Goal: Task Accomplishment & Management: Manage account settings

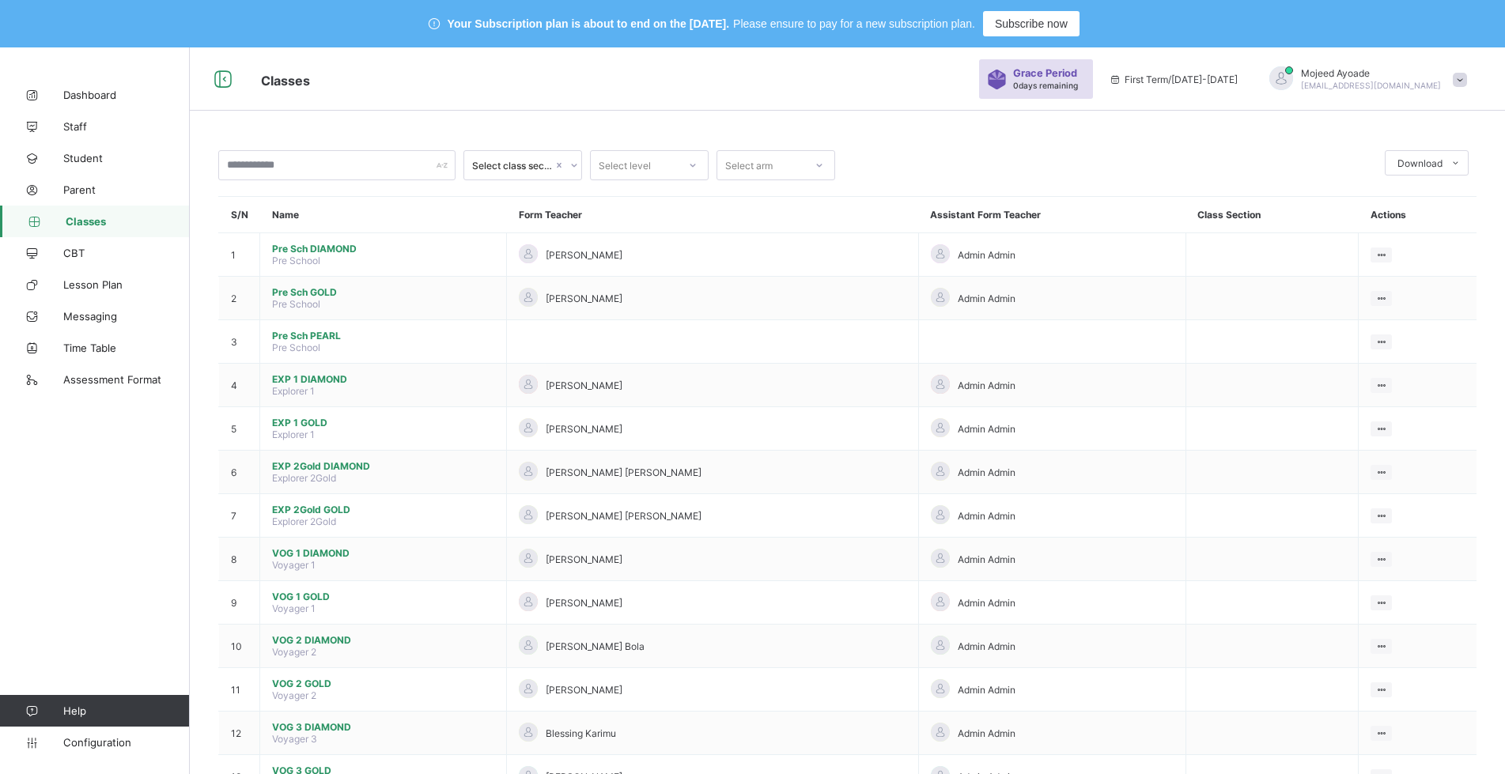
scroll to position [316, 0]
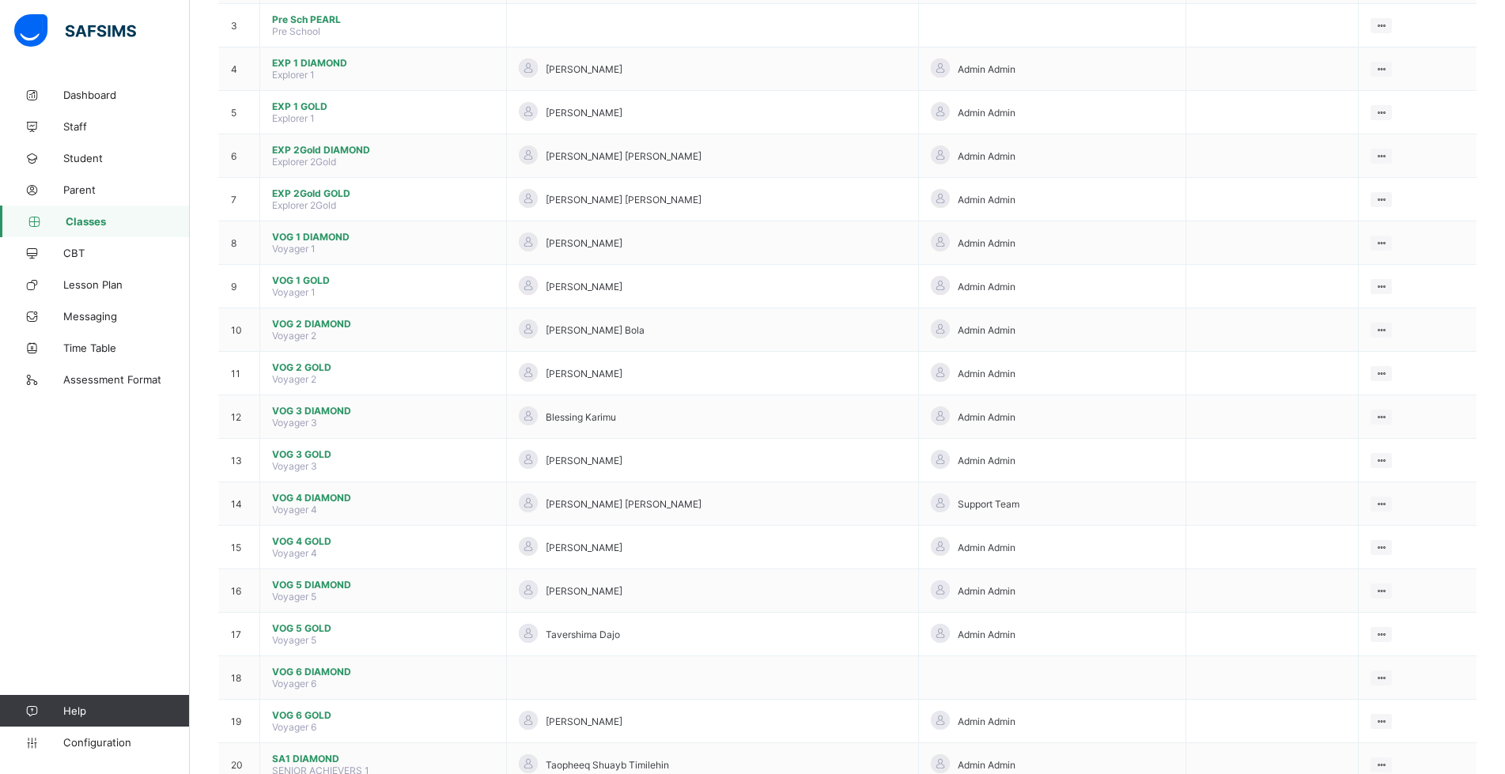
click at [87, 225] on span "Classes" at bounding box center [128, 221] width 124 height 13
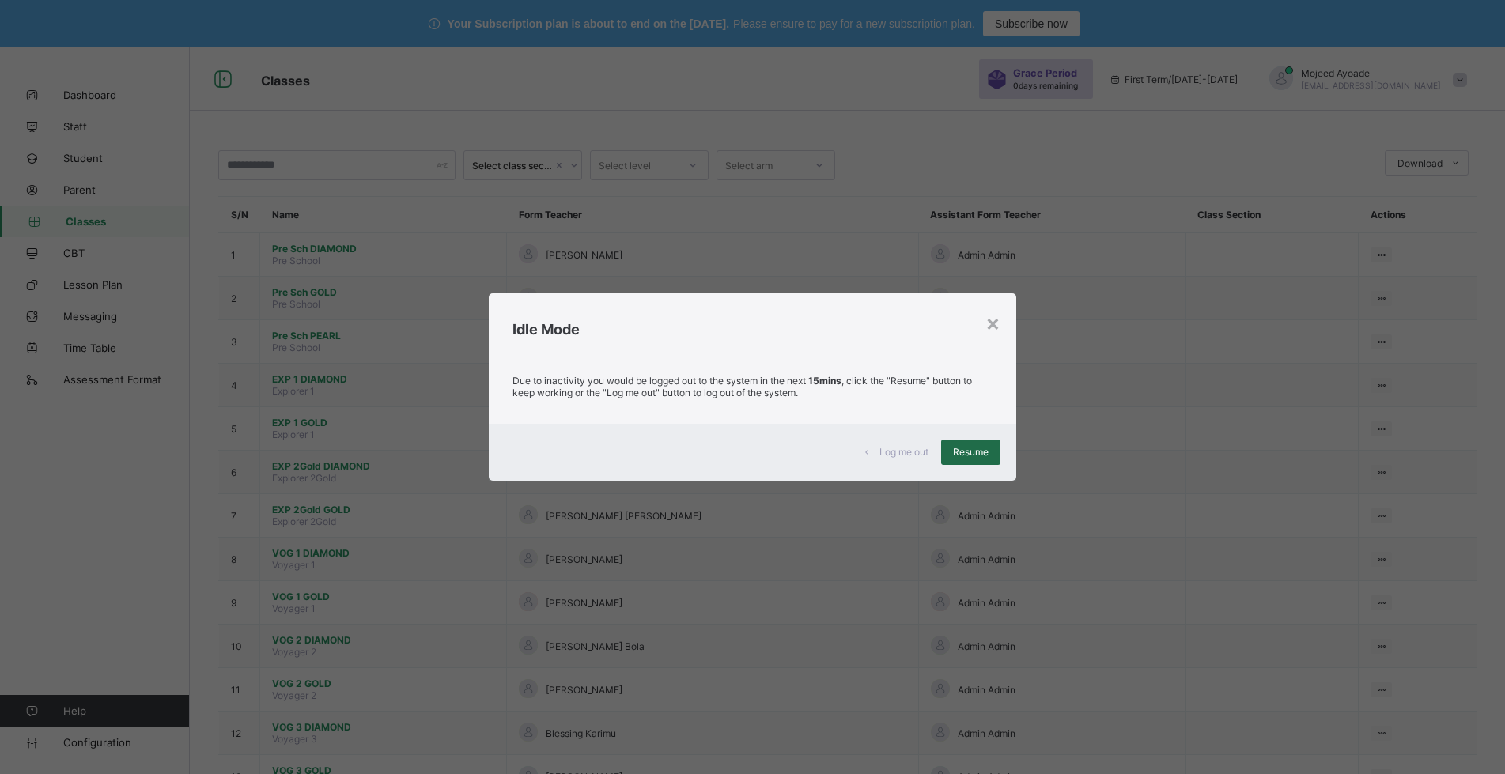
click at [993, 445] on div "Resume" at bounding box center [970, 452] width 59 height 25
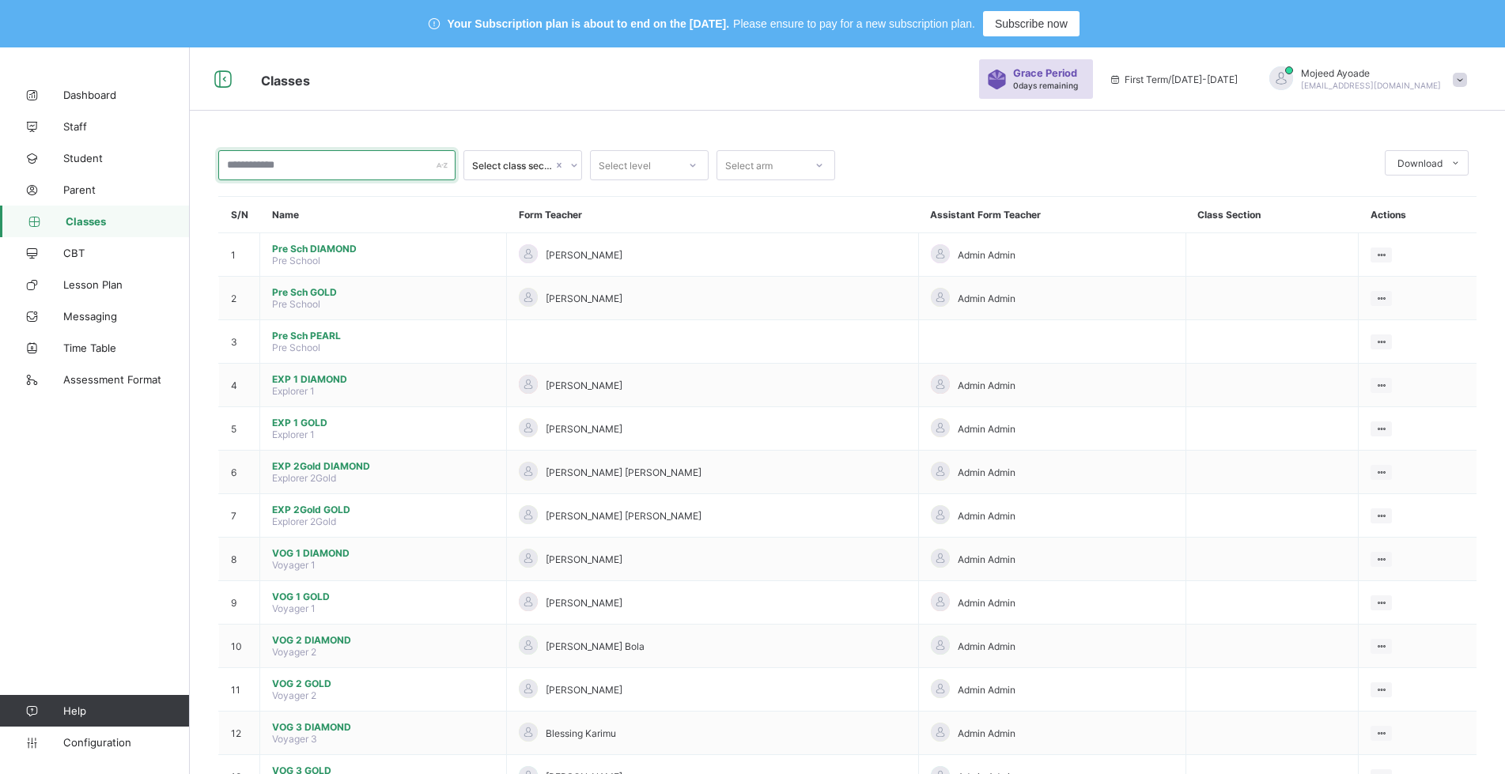
click at [256, 179] on input "text" at bounding box center [336, 165] width 237 height 30
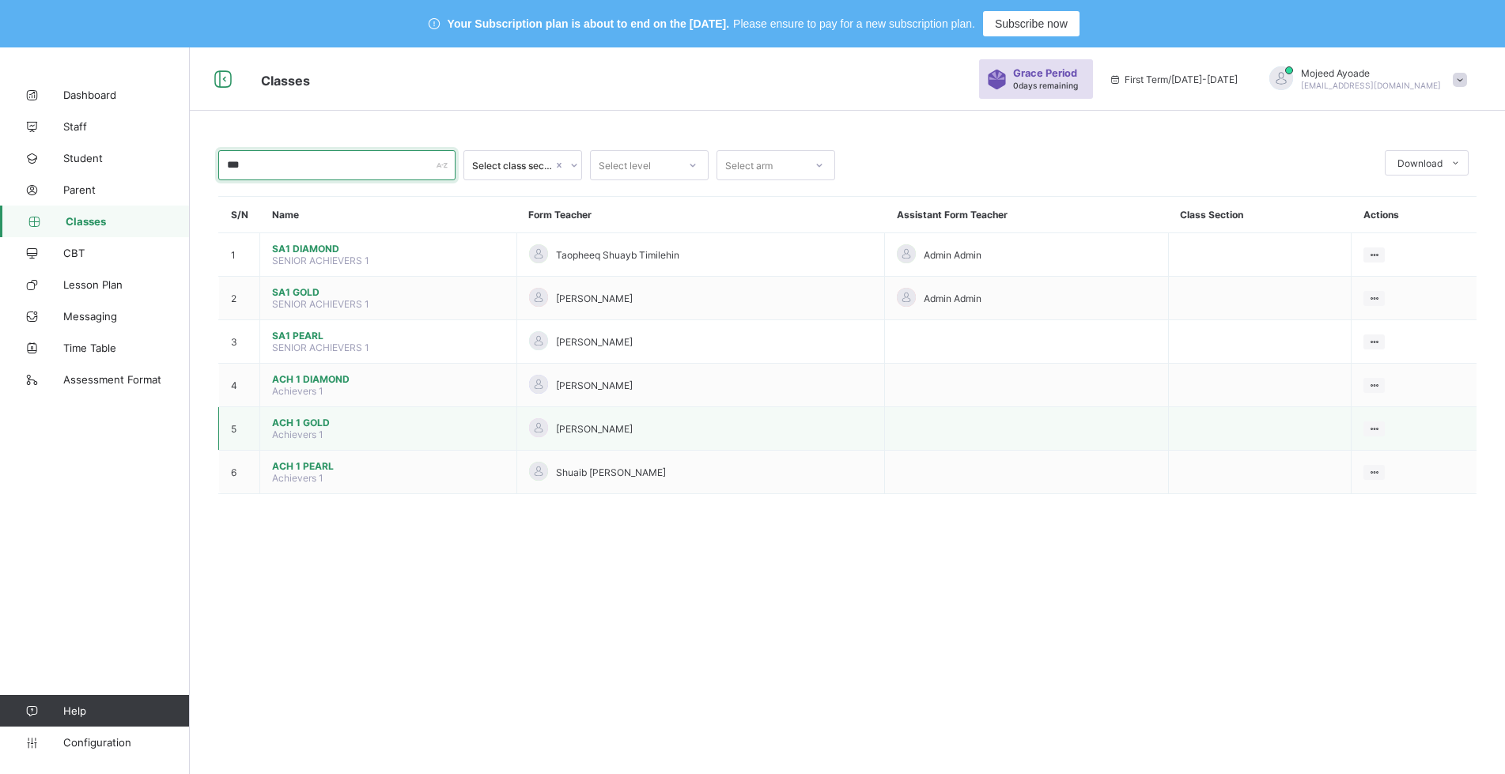
type input "***"
click at [304, 421] on span "ACH 1 GOLD" at bounding box center [388, 423] width 232 height 12
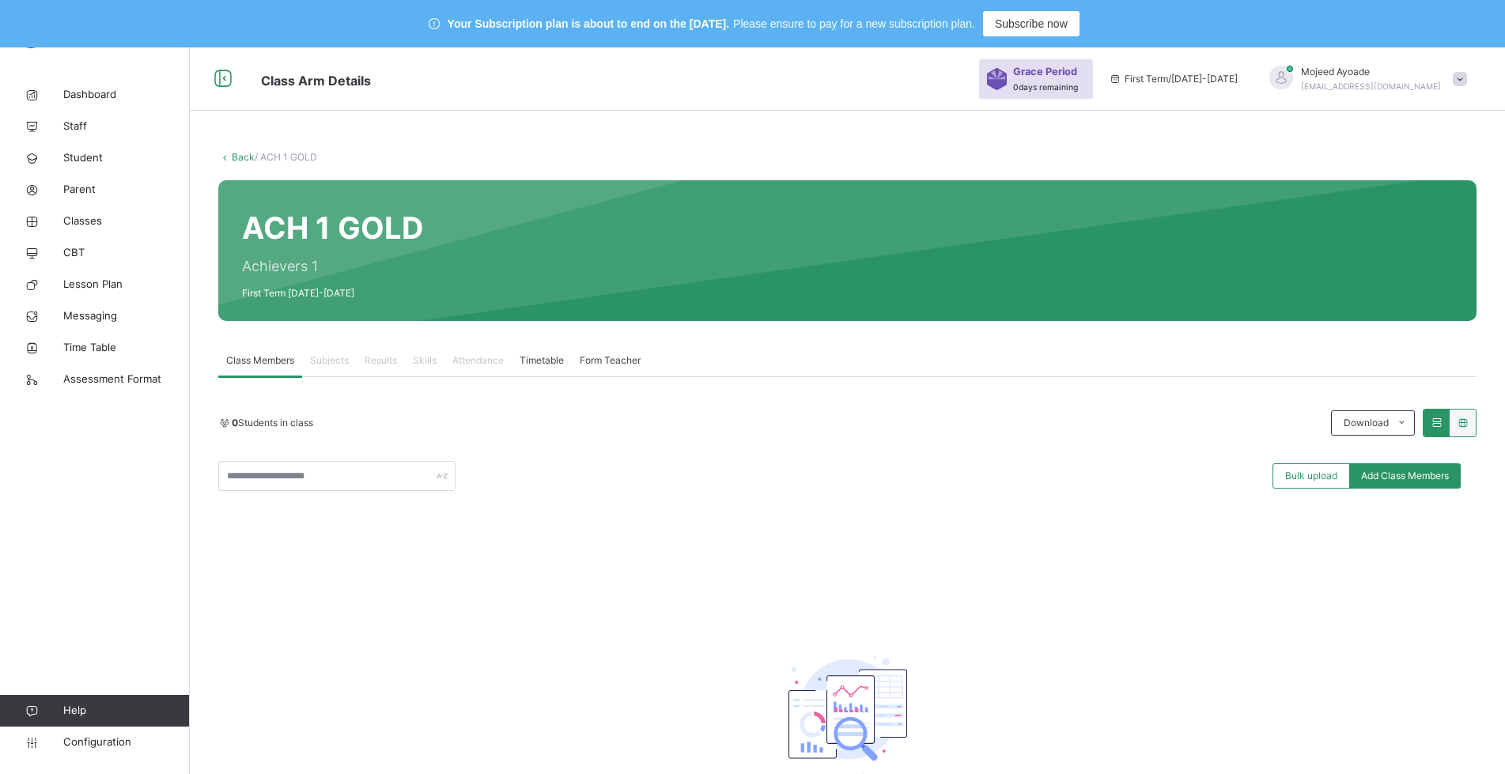
scroll to position [105, 0]
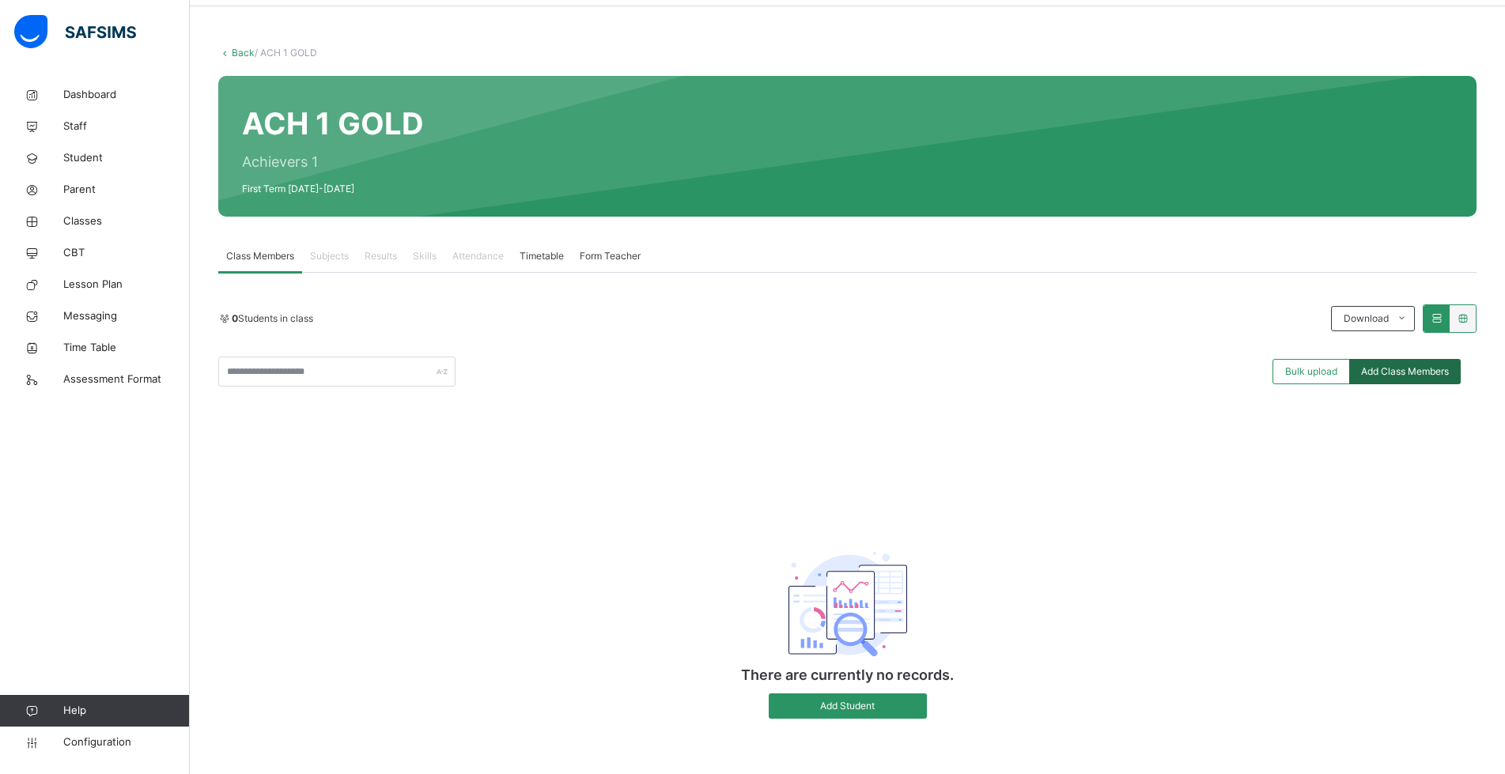
click at [1404, 378] on div "Add Class Members" at bounding box center [1404, 371] width 111 height 25
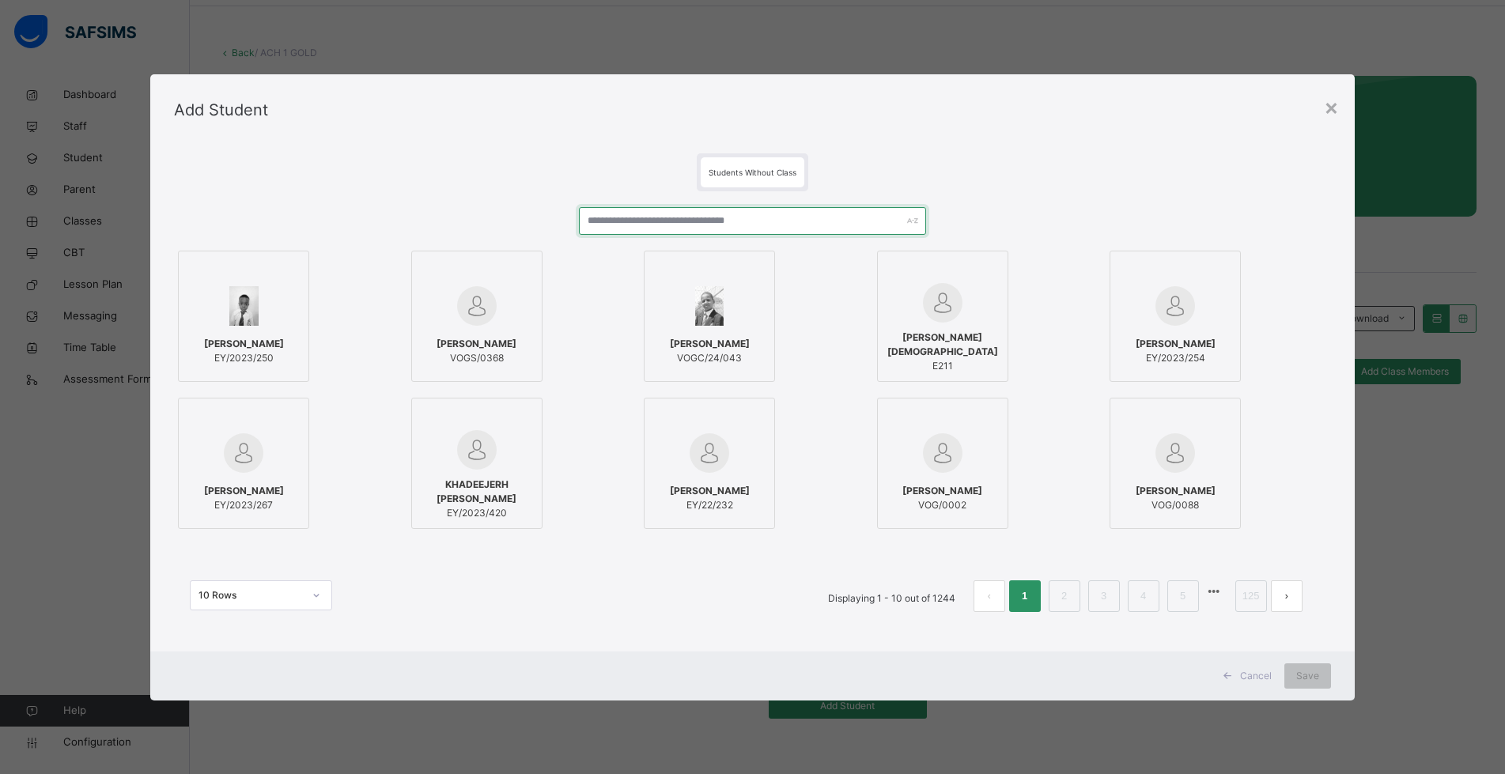
click at [717, 214] on input "text" at bounding box center [752, 221] width 347 height 28
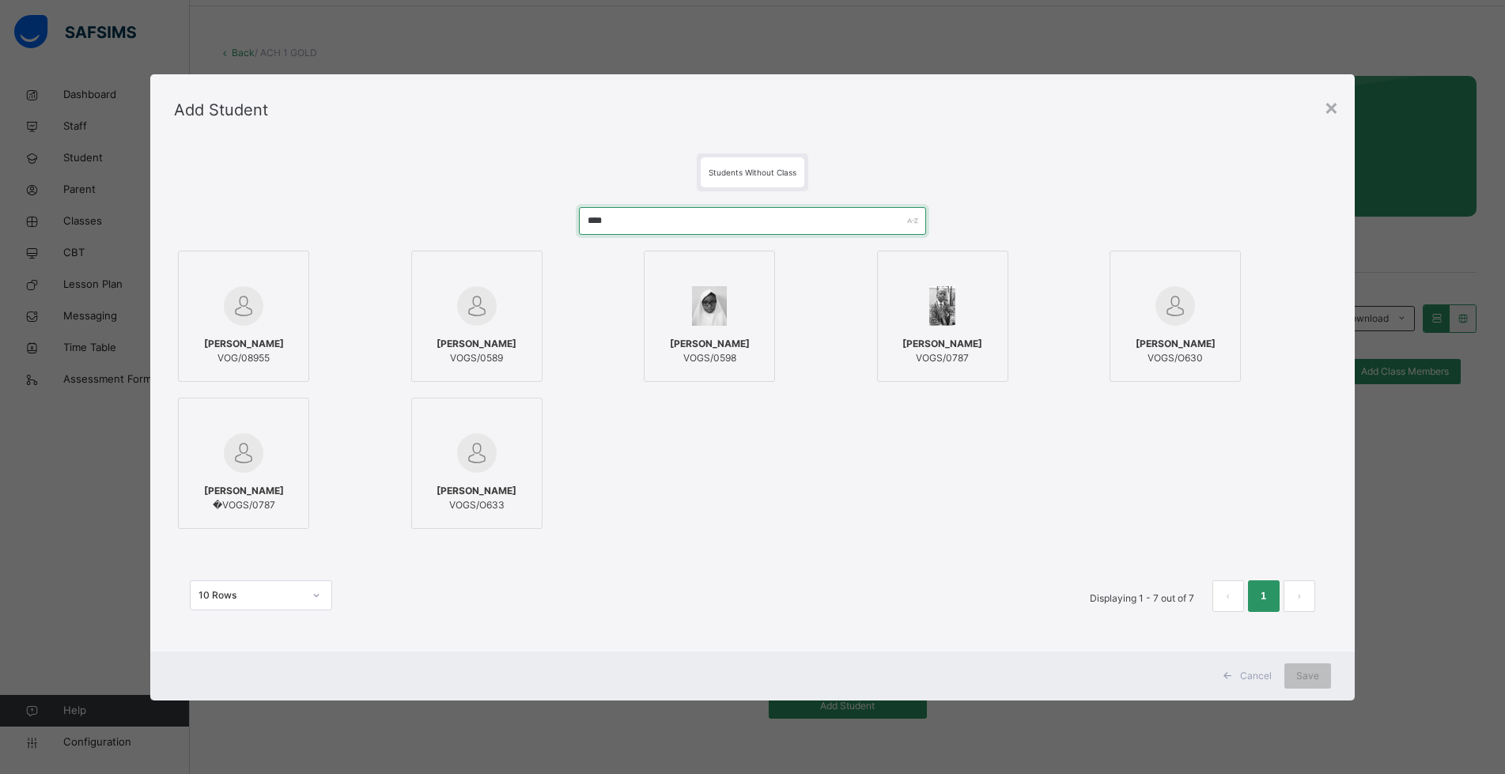
type input "****"
click at [958, 337] on span "[PERSON_NAME]" at bounding box center [942, 344] width 80 height 14
click at [1320, 677] on span "Save" at bounding box center [1319, 676] width 23 height 14
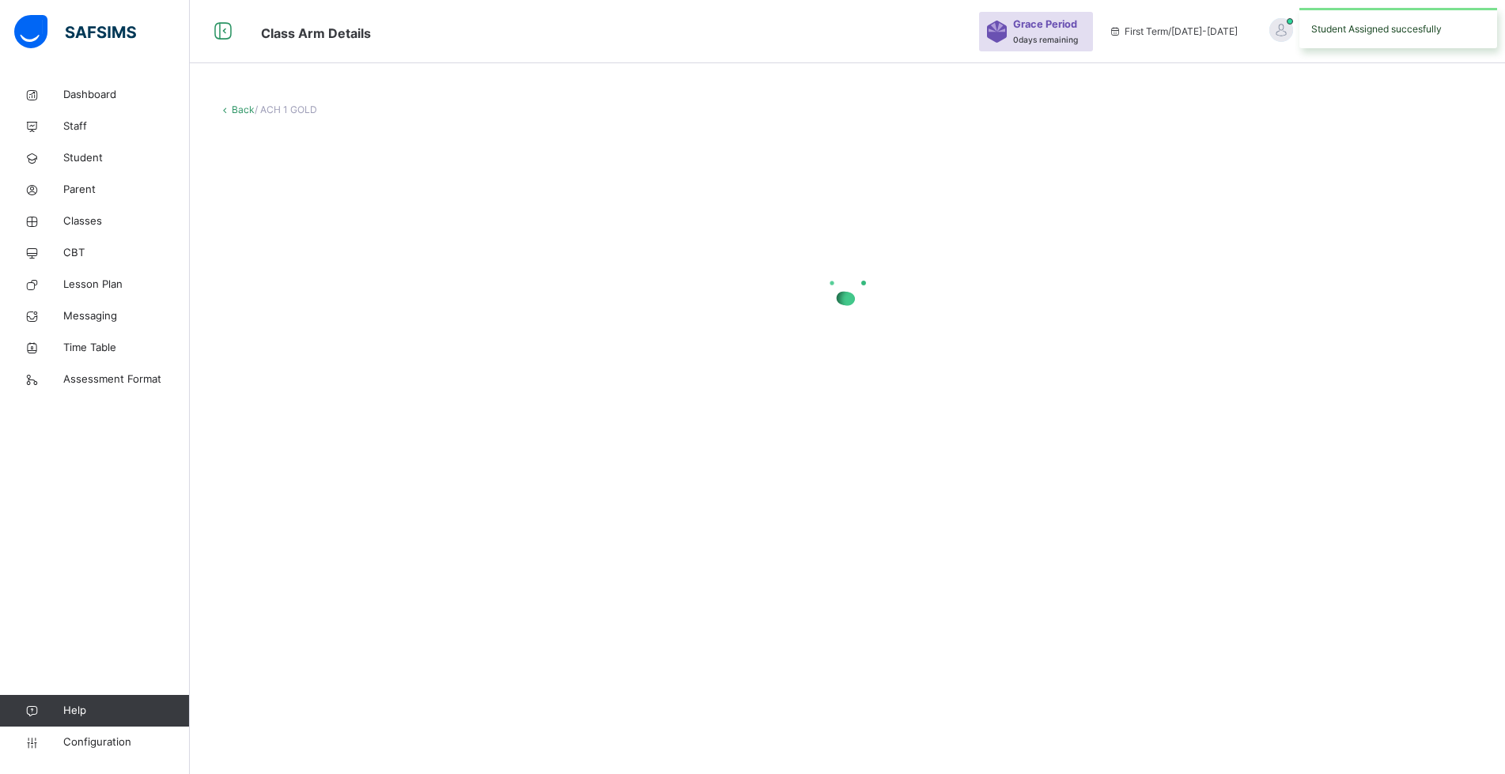
scroll to position [47, 0]
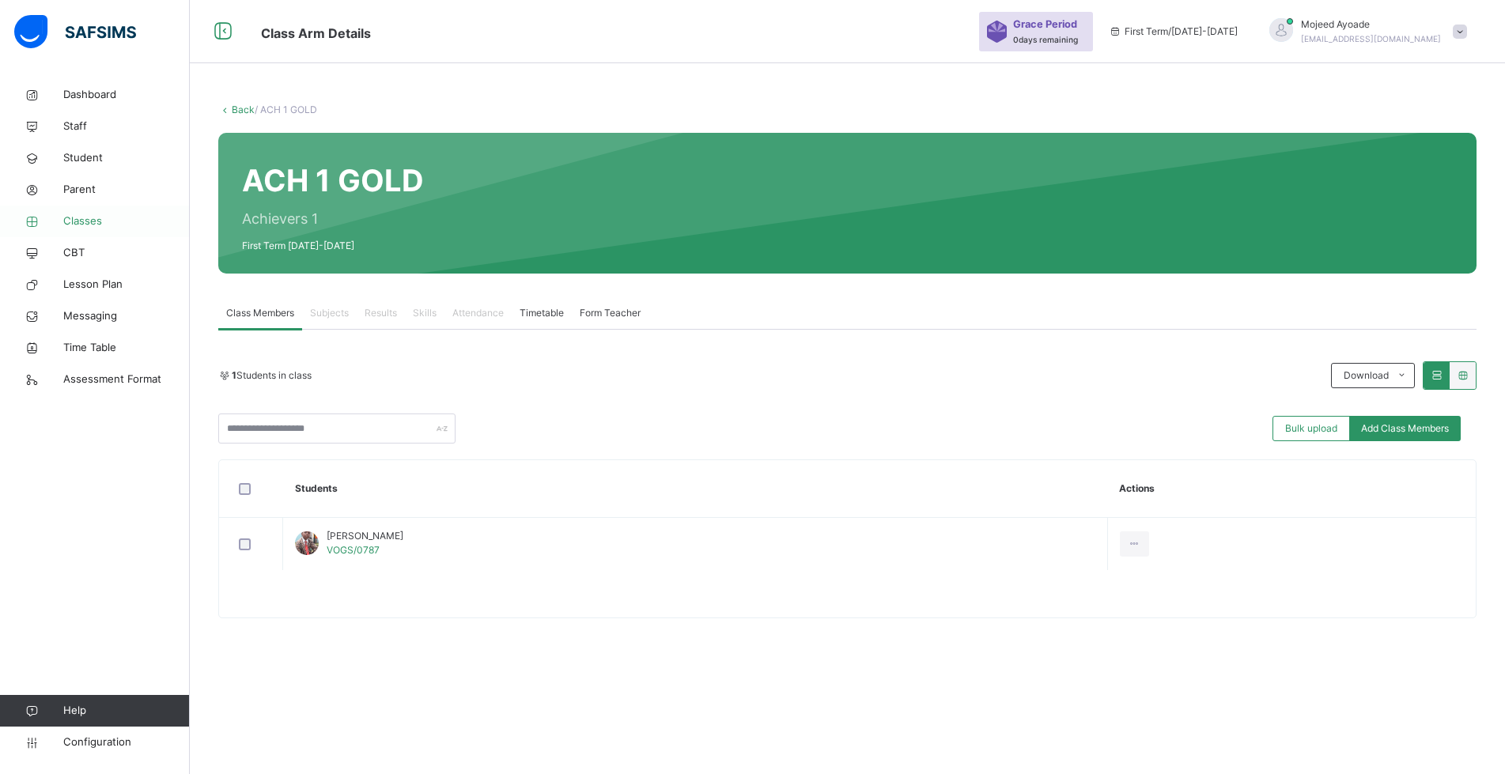
click at [87, 224] on span "Classes" at bounding box center [126, 222] width 127 height 16
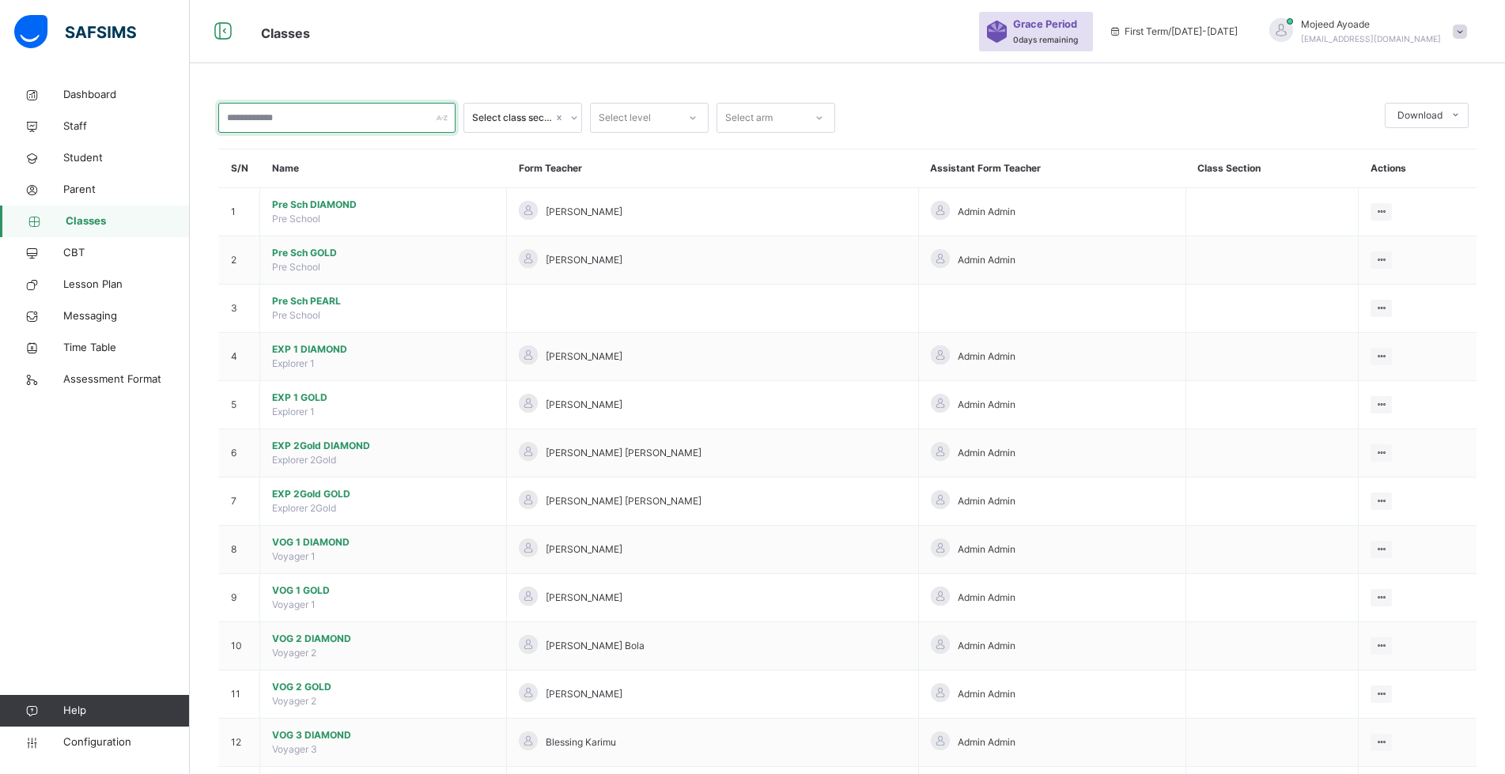
click at [297, 115] on input "text" at bounding box center [336, 118] width 237 height 30
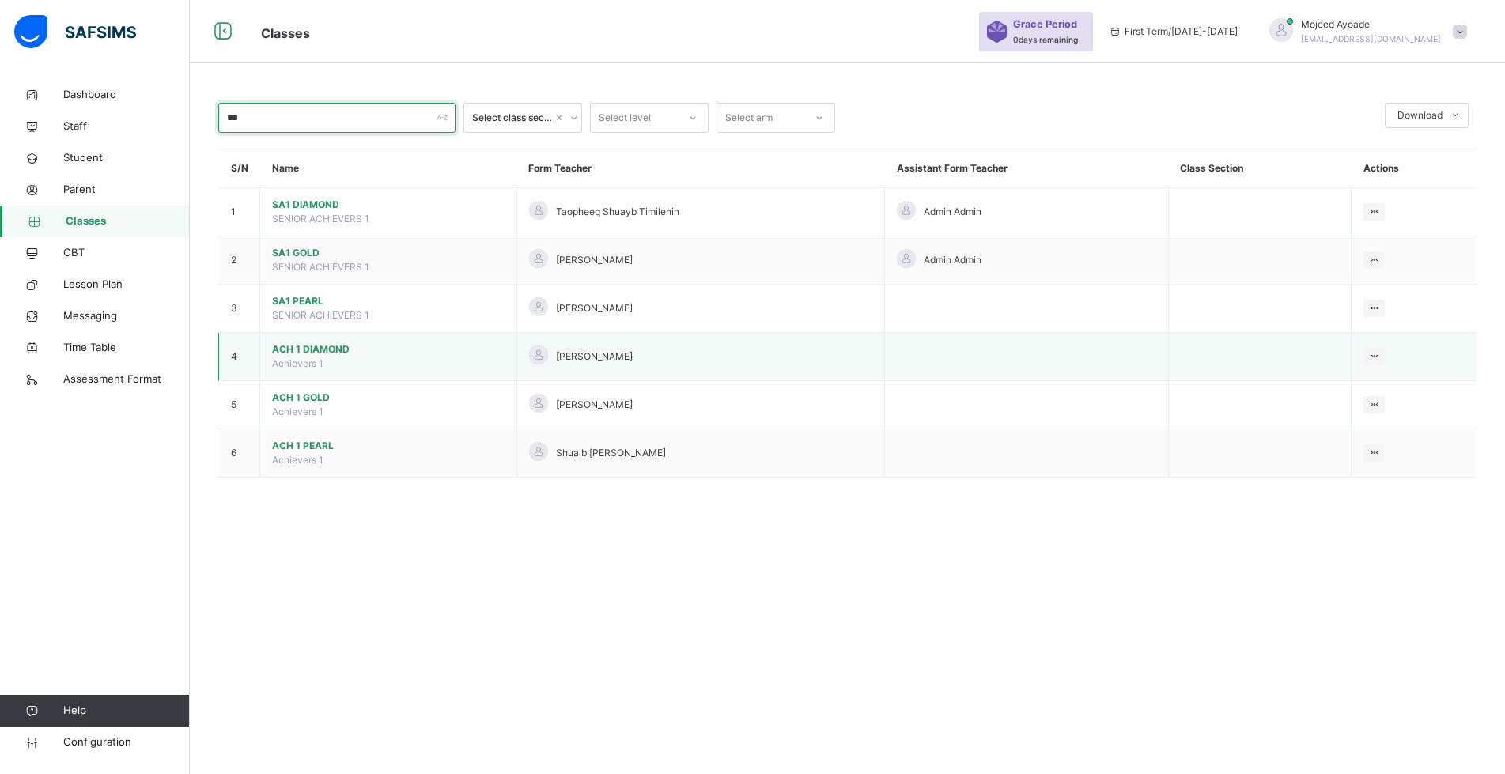
type input "***"
click at [327, 352] on span "ACH 1 DIAMOND" at bounding box center [388, 349] width 232 height 14
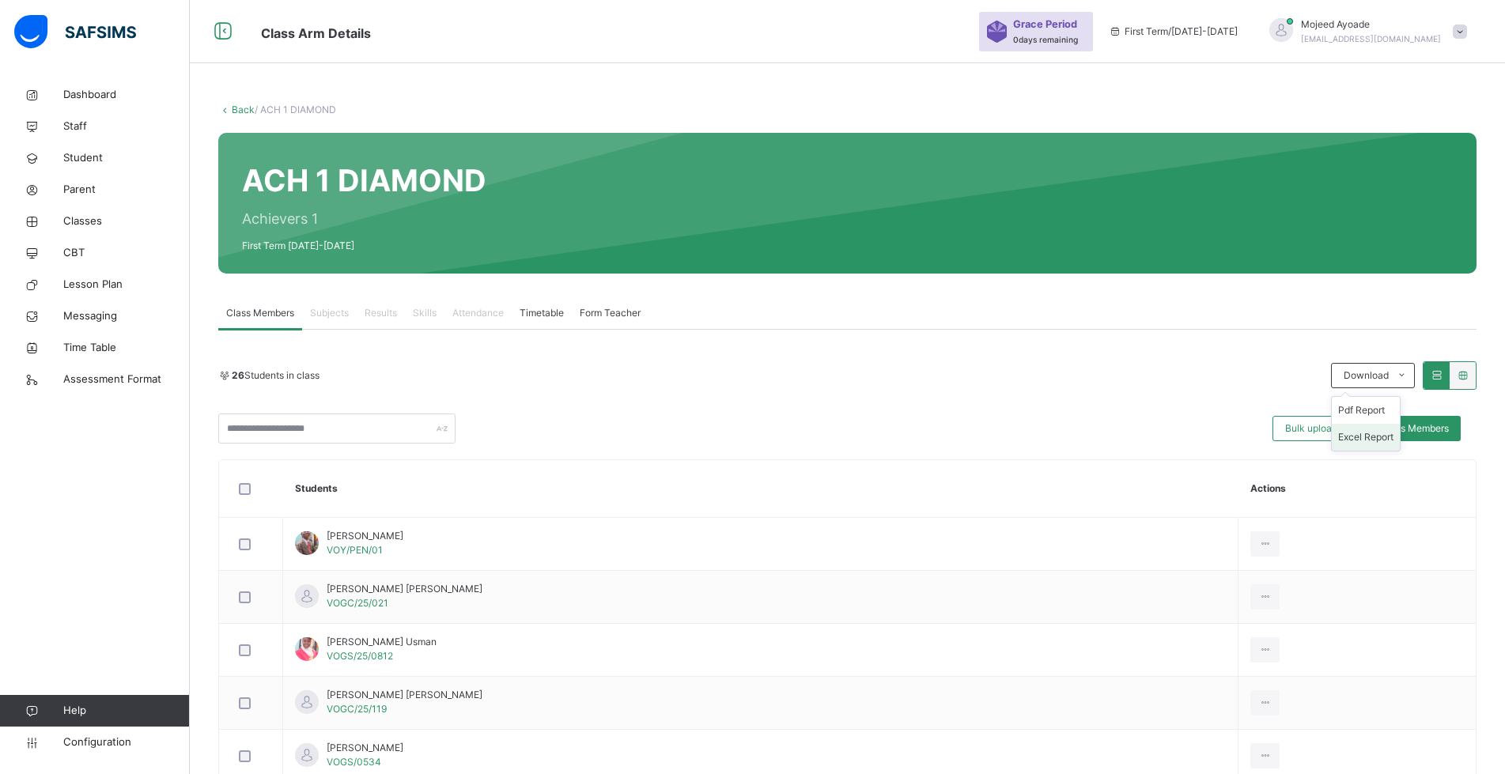
click at [1382, 439] on li "Excel Report" at bounding box center [1366, 437] width 68 height 27
click at [85, 217] on span "Classes" at bounding box center [126, 222] width 127 height 16
